Goal: Obtain resource: Obtain resource

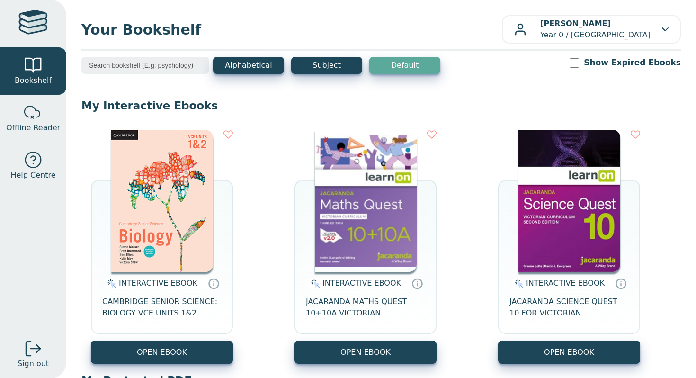
click at [549, 247] on img at bounding box center [569, 201] width 102 height 142
click at [355, 271] on img at bounding box center [366, 201] width 102 height 142
